Goal: Task Accomplishment & Management: Manage account settings

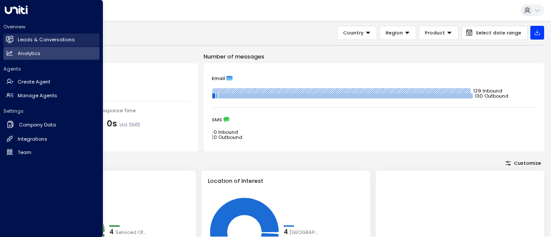
click at [46, 40] on h2 "Leads & Conversations" at bounding box center [46, 39] width 57 height 7
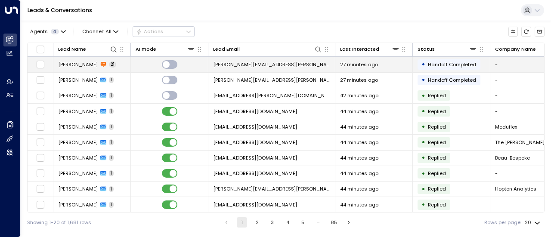
click at [263, 67] on span "[PERSON_NAME][EMAIL_ADDRESS][PERSON_NAME][PERSON_NAME][DOMAIN_NAME]" at bounding box center [271, 64] width 117 height 7
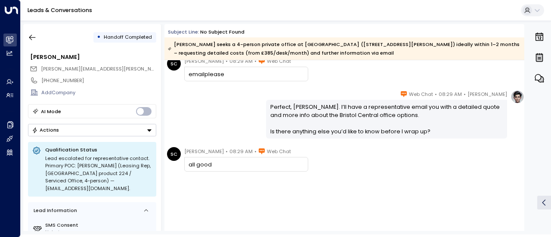
scroll to position [855, 0]
